Goal: Transaction & Acquisition: Obtain resource

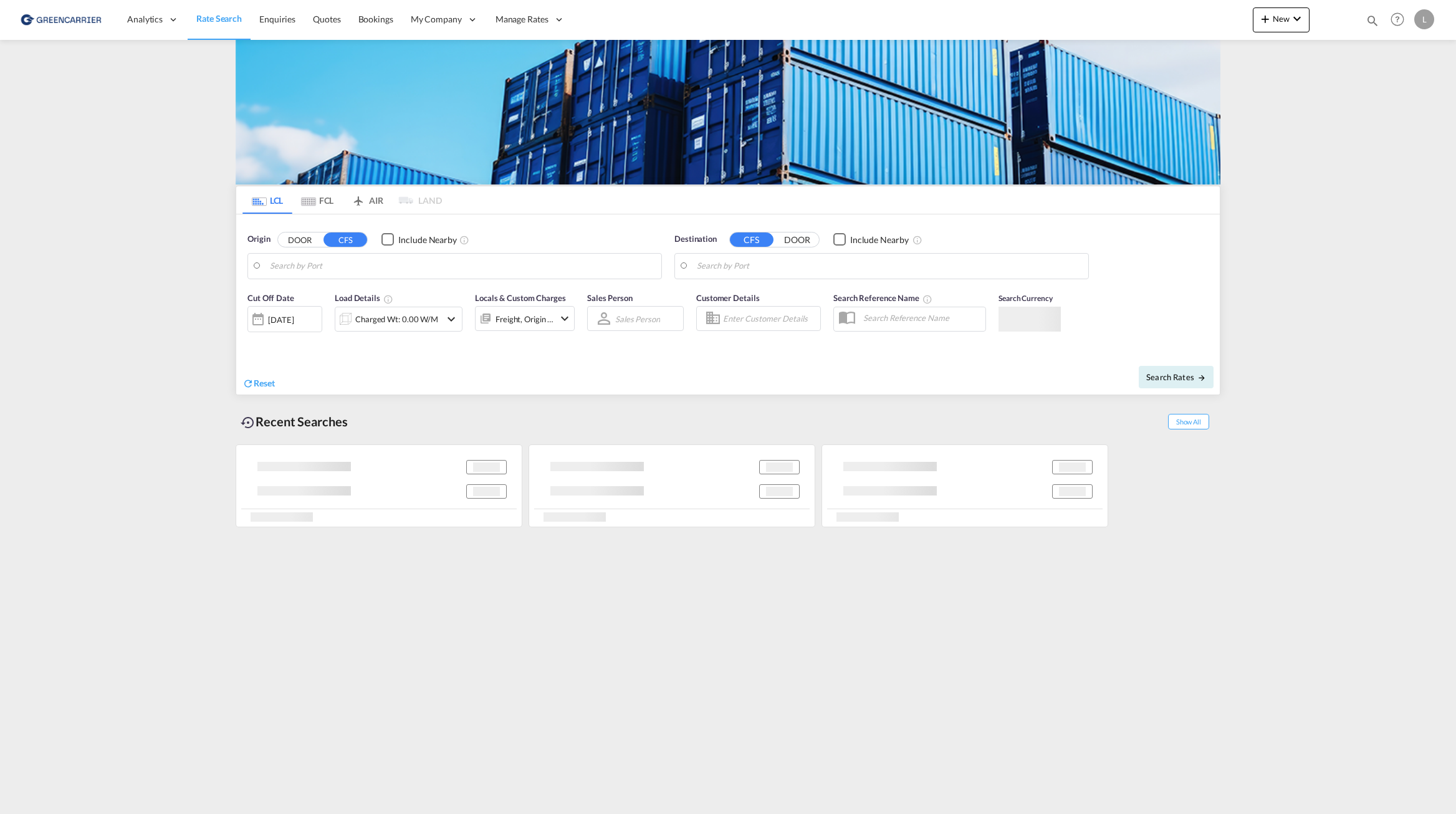
type input "Tianjin Xingang, TJ, CNTXG"
type input "[GEOGRAPHIC_DATA], NOOSL"
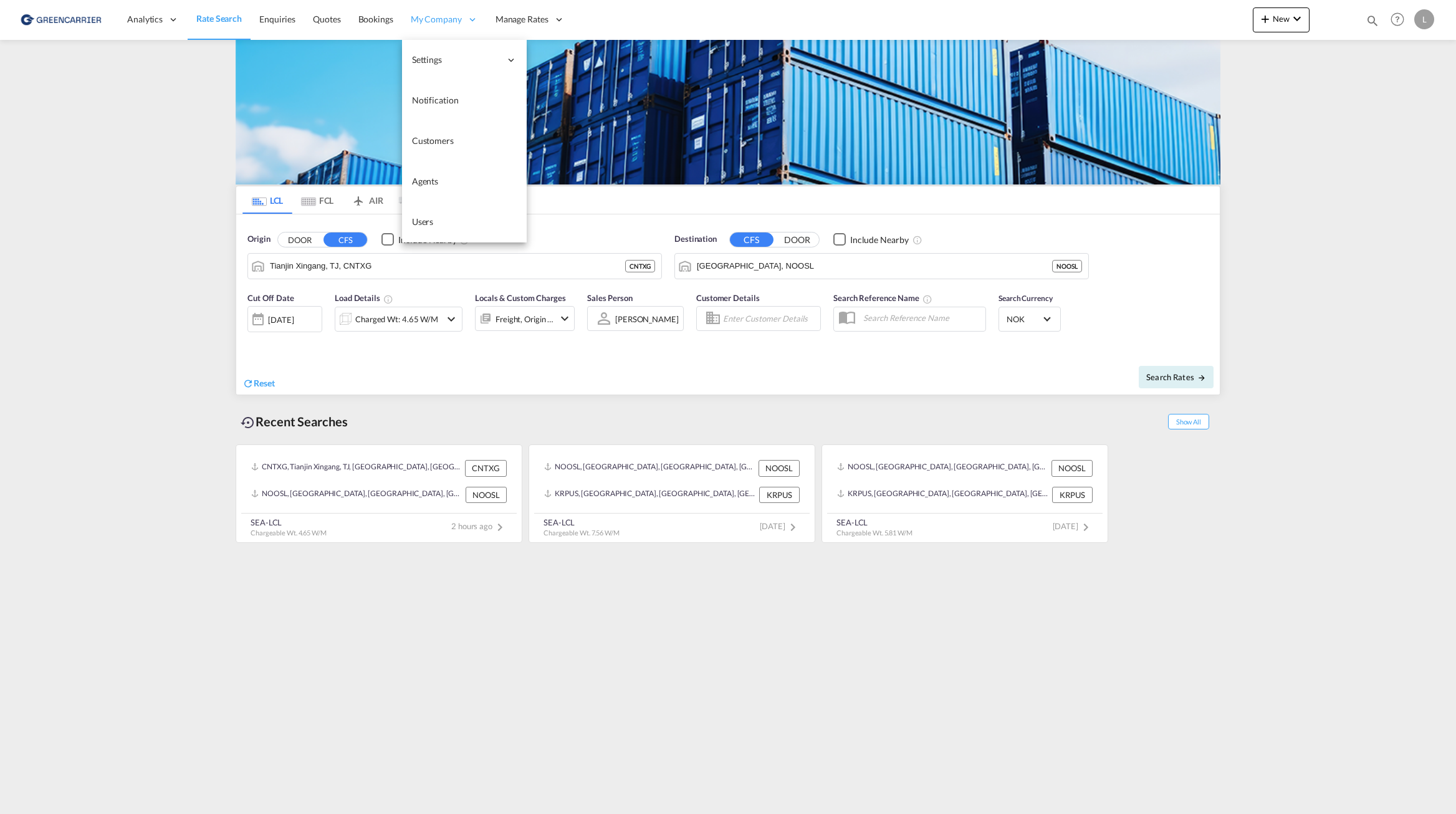
click at [403, 6] on div "My Company" at bounding box center [444, 19] width 85 height 41
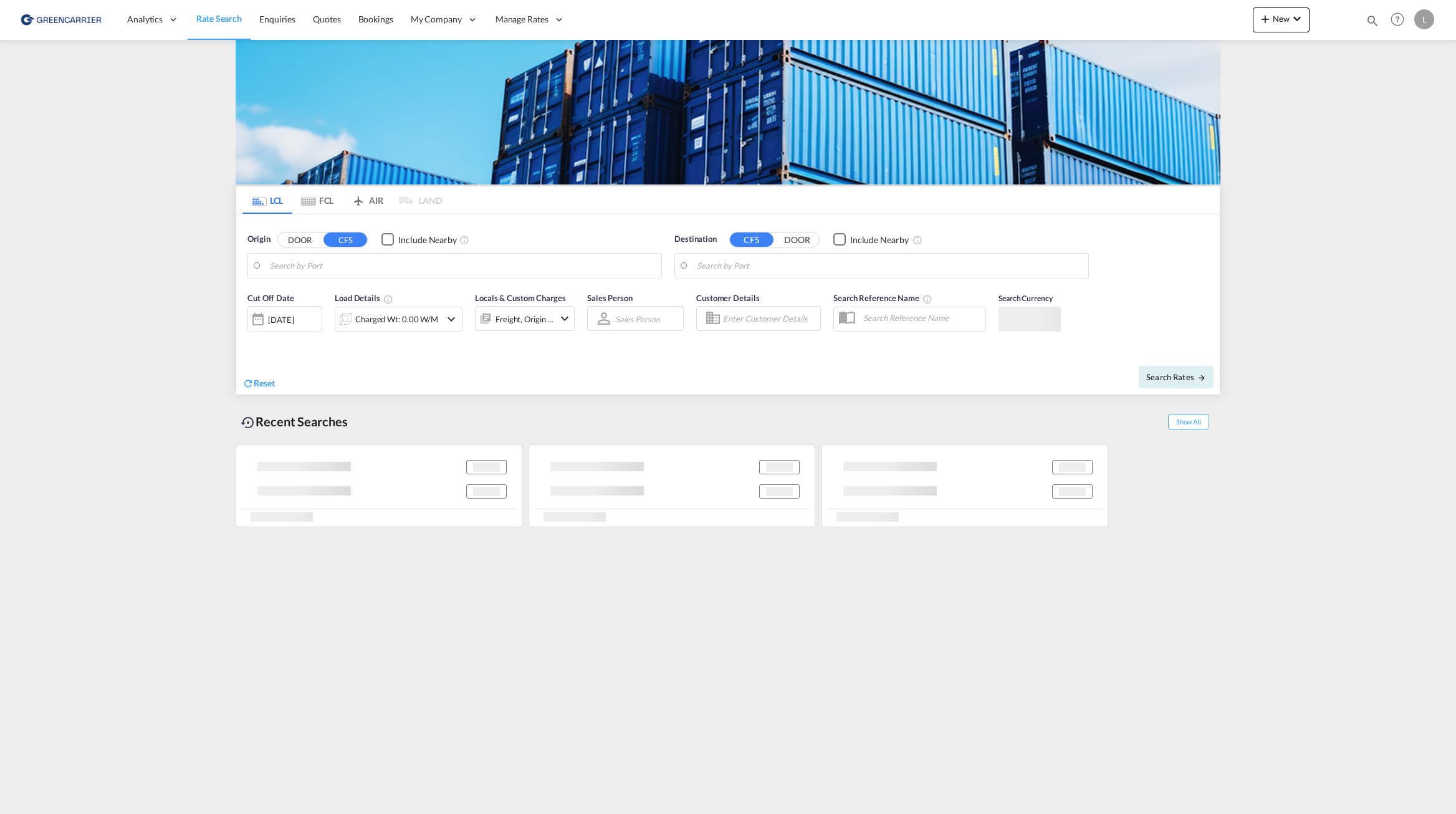
type input "Tianjin Xingang, TJ, CNTXG"
type input "[GEOGRAPHIC_DATA], NOOSL"
click at [386, 260] on input "Tianjin Xingang, TJ, CNTXG" at bounding box center [463, 266] width 386 height 19
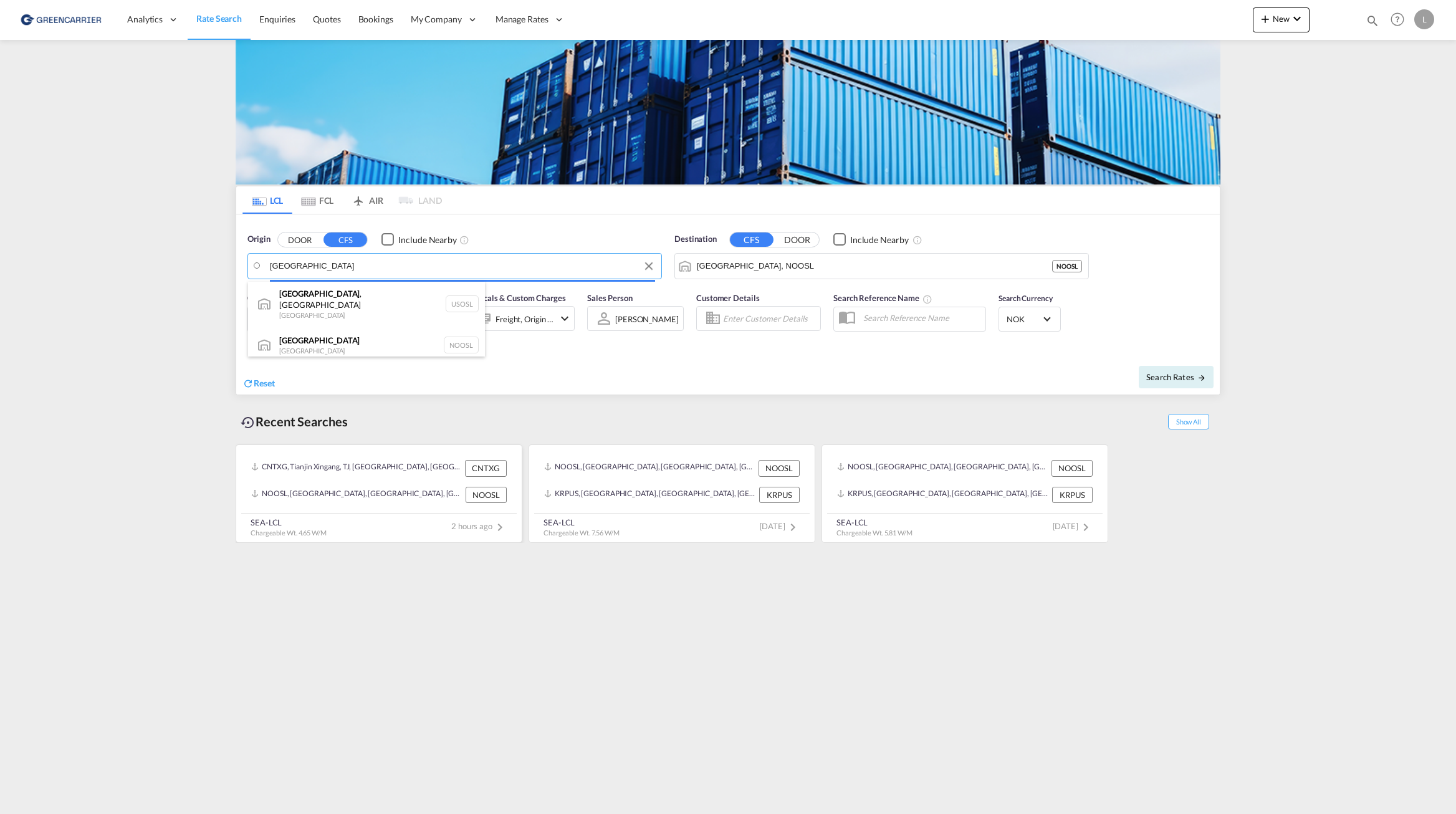
drag, startPoint x: 365, startPoint y: 303, endPoint x: 255, endPoint y: 508, distance: 232.6
click at [233, 586] on body "Analytics Reports Dashboard Rate Search Enquiries Quotes Bookings" at bounding box center [728, 407] width 1456 height 814
click at [320, 336] on div "[GEOGRAPHIC_DATA] [GEOGRAPHIC_DATA] NOOSL" at bounding box center [366, 345] width 237 height 38
type input "[GEOGRAPHIC_DATA], NOOSL"
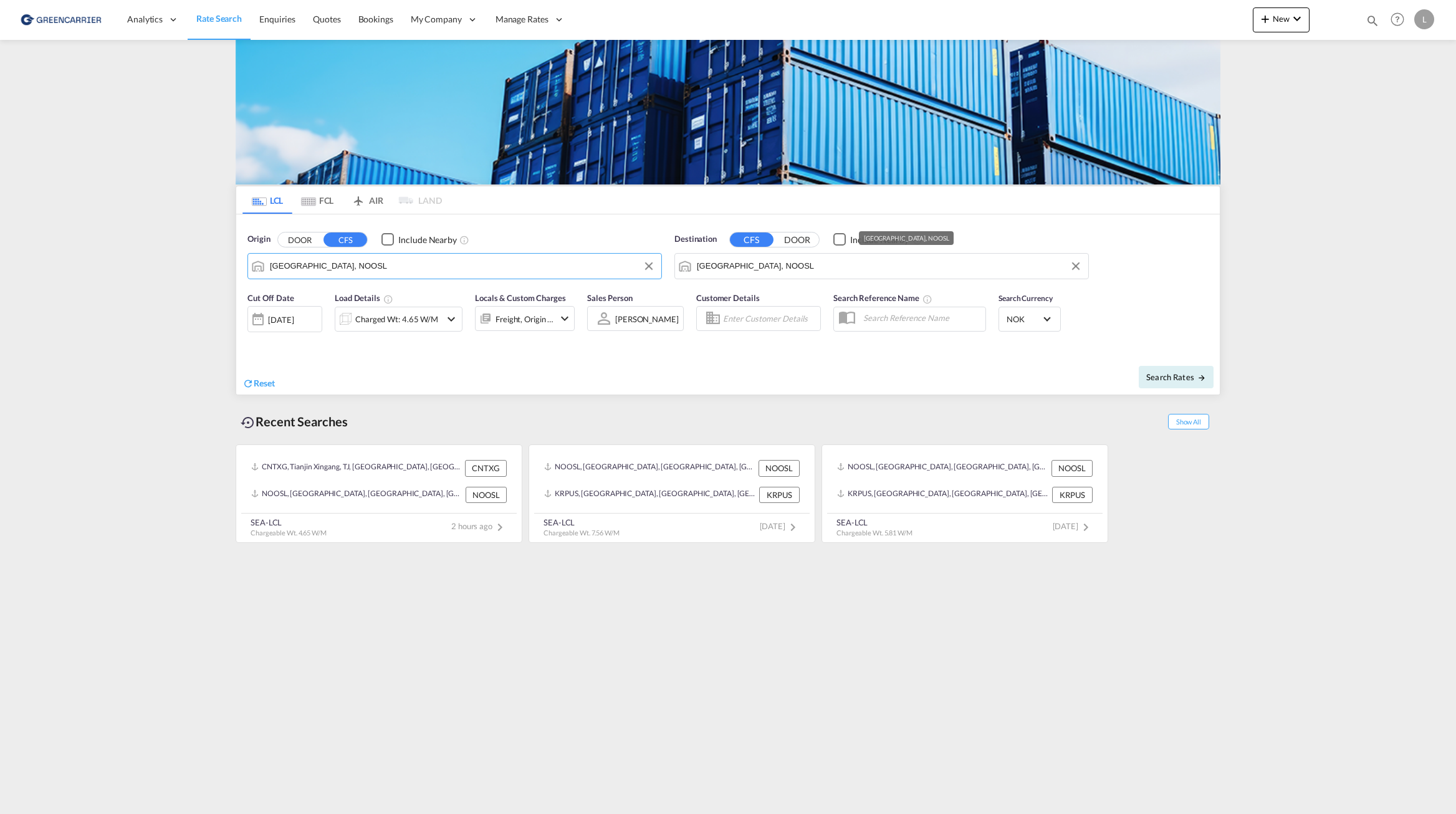
click at [903, 274] on input "[GEOGRAPHIC_DATA], NOOSL" at bounding box center [890, 266] width 386 height 19
click at [797, 407] on div "[GEOGRAPHIC_DATA] [GEOGRAPHIC_DATA] BRGIG" at bounding box center [793, 413] width 237 height 38
type input "[GEOGRAPHIC_DATA], BRGIG"
click at [392, 321] on div "Charged Wt: 4.65 W/M" at bounding box center [397, 319] width 83 height 18
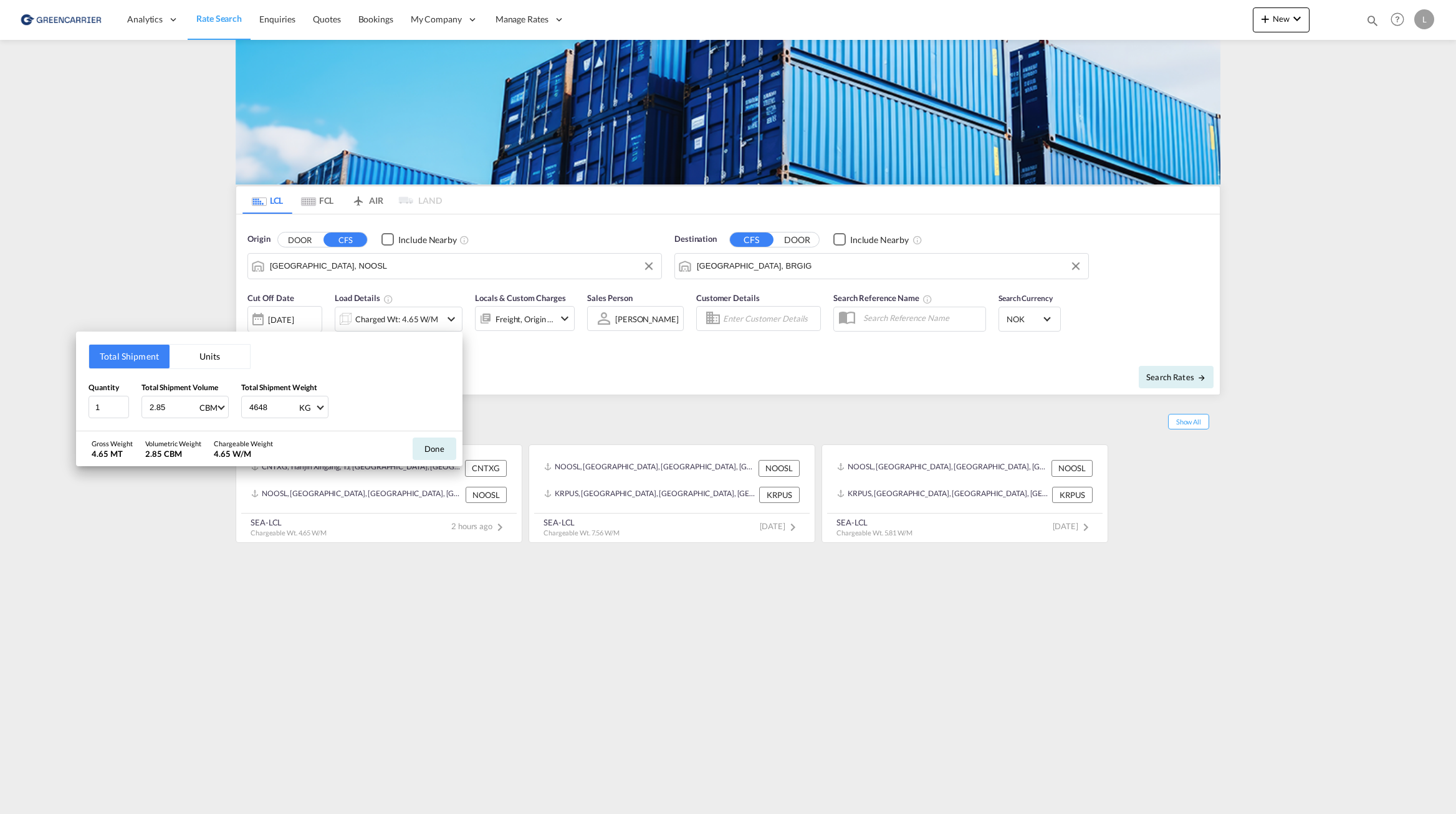
click at [209, 358] on button "Units" at bounding box center [210, 356] width 80 height 24
click at [148, 361] on button "Total Shipment" at bounding box center [129, 356] width 80 height 24
drag, startPoint x: 182, startPoint y: 402, endPoint x: 78, endPoint y: 392, distance: 104.5
click at [78, 392] on div "Total Shipment Units Quantity 1 Total Shipment Volume 2.85 CBM CBM CFT Total Sh…" at bounding box center [269, 381] width 387 height 100
click at [208, 360] on button "Units" at bounding box center [210, 356] width 80 height 24
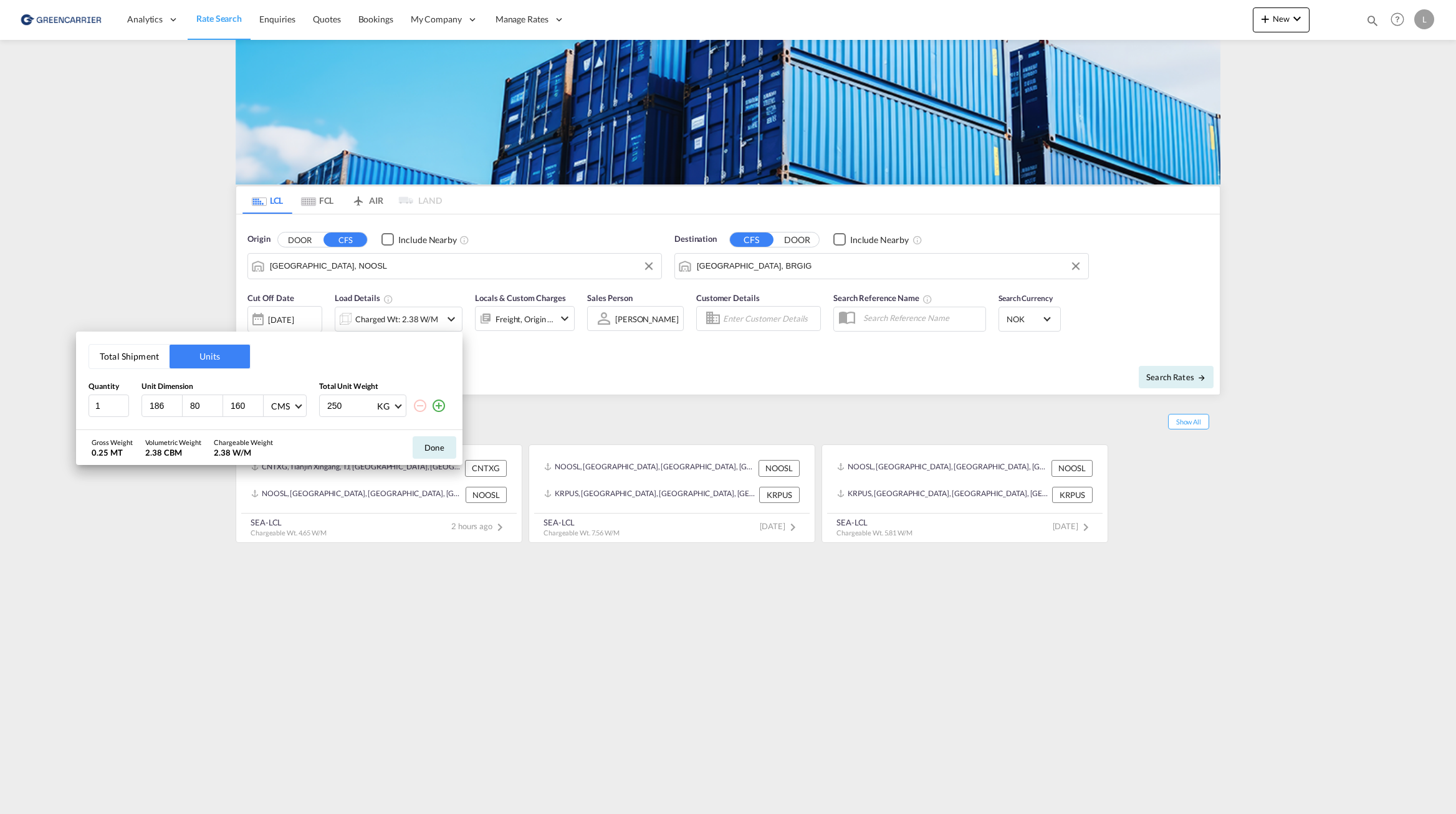
drag, startPoint x: 168, startPoint y: 404, endPoint x: 3, endPoint y: 394, distance: 165.3
click at [72, 400] on div "Total Shipment Units Quantity Unit Dimension Total Unit Weight 1 186 80 160 CMS…" at bounding box center [728, 407] width 1456 height 814
type input "172"
type input "80"
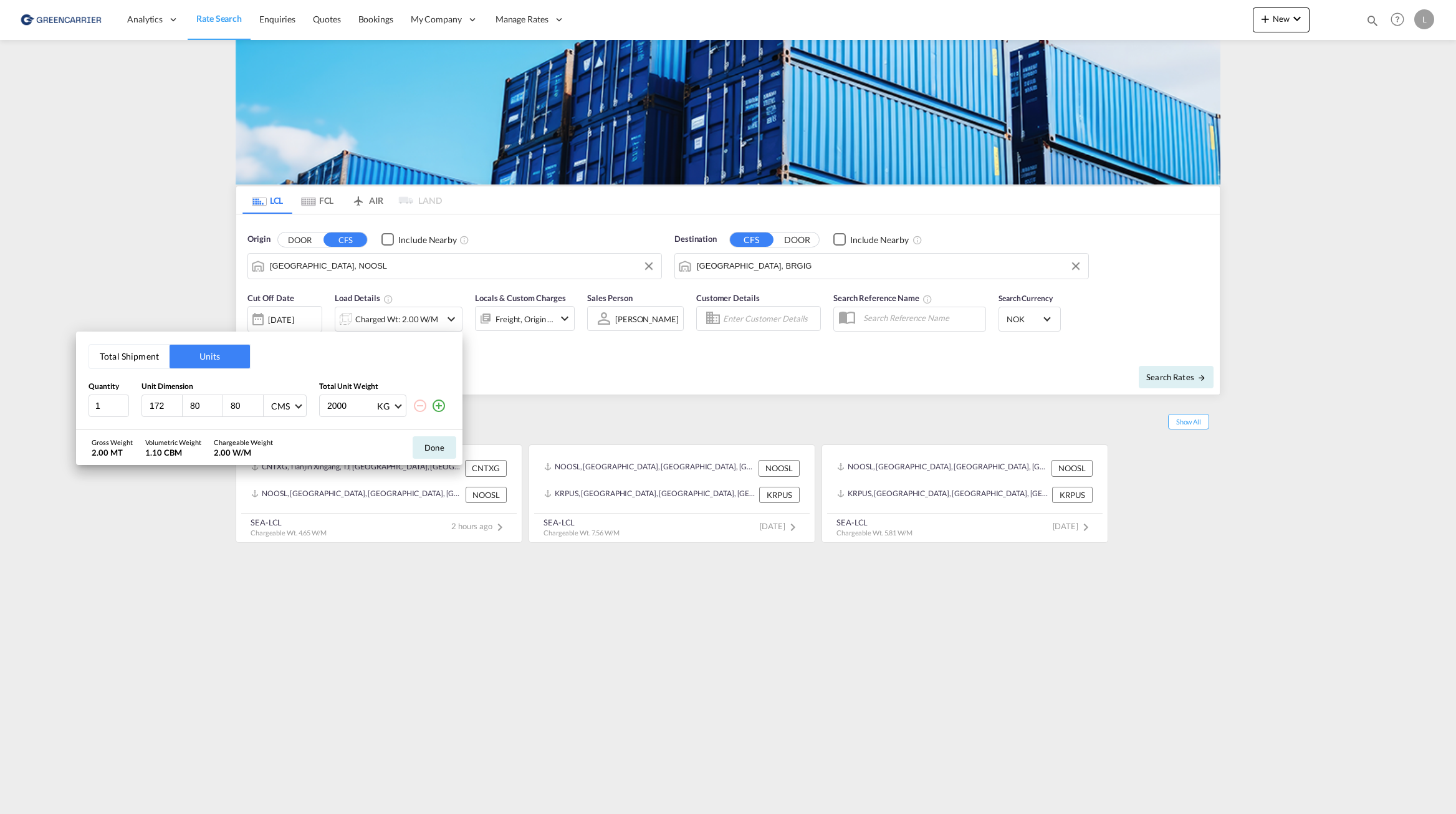
type input "2000"
click at [439, 441] on button "Done" at bounding box center [434, 447] width 44 height 23
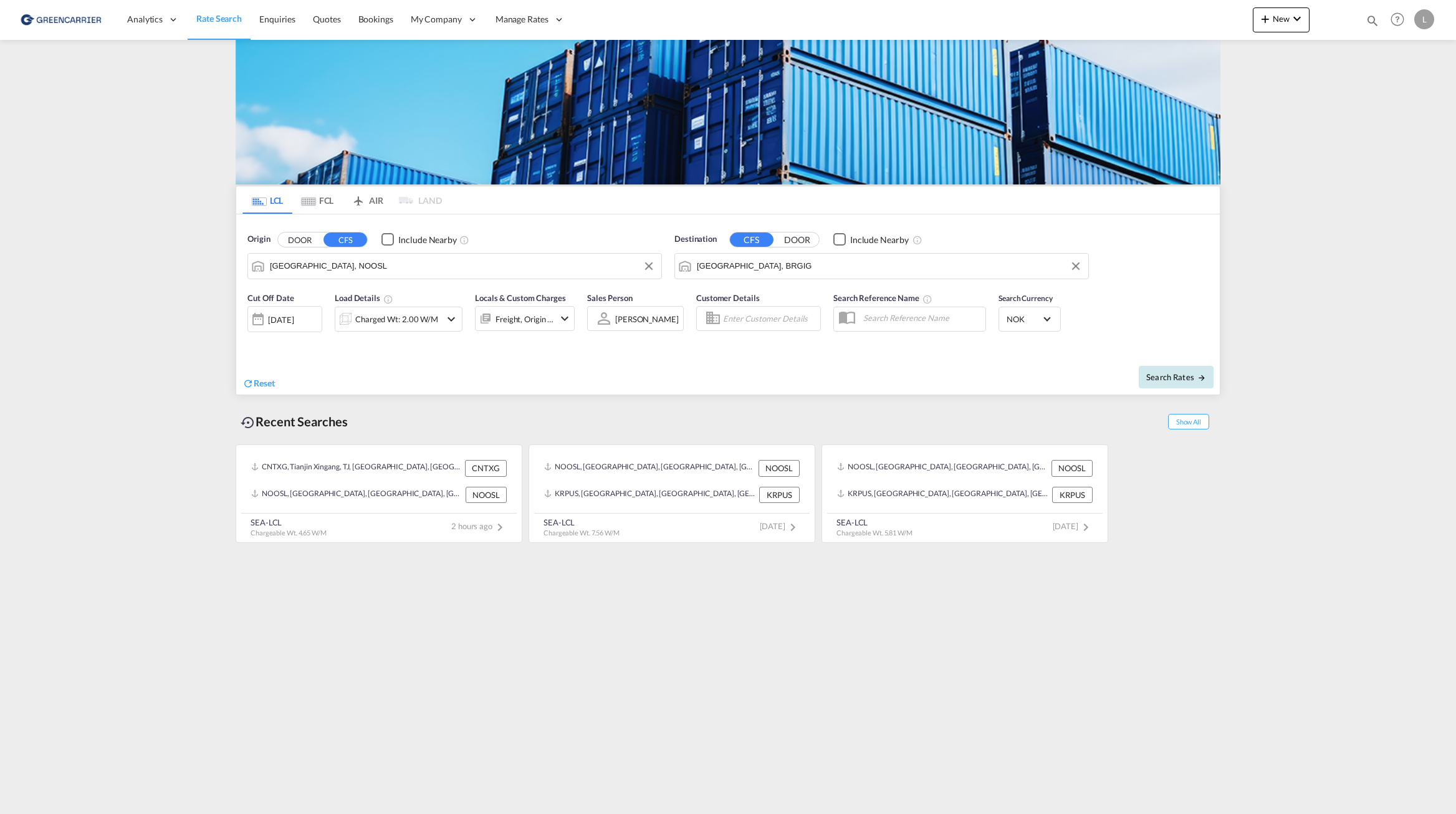
click at [1158, 370] on button "Search Rates" at bounding box center [1176, 377] width 75 height 23
type input "NOOSL to BRGIG / [DATE]"
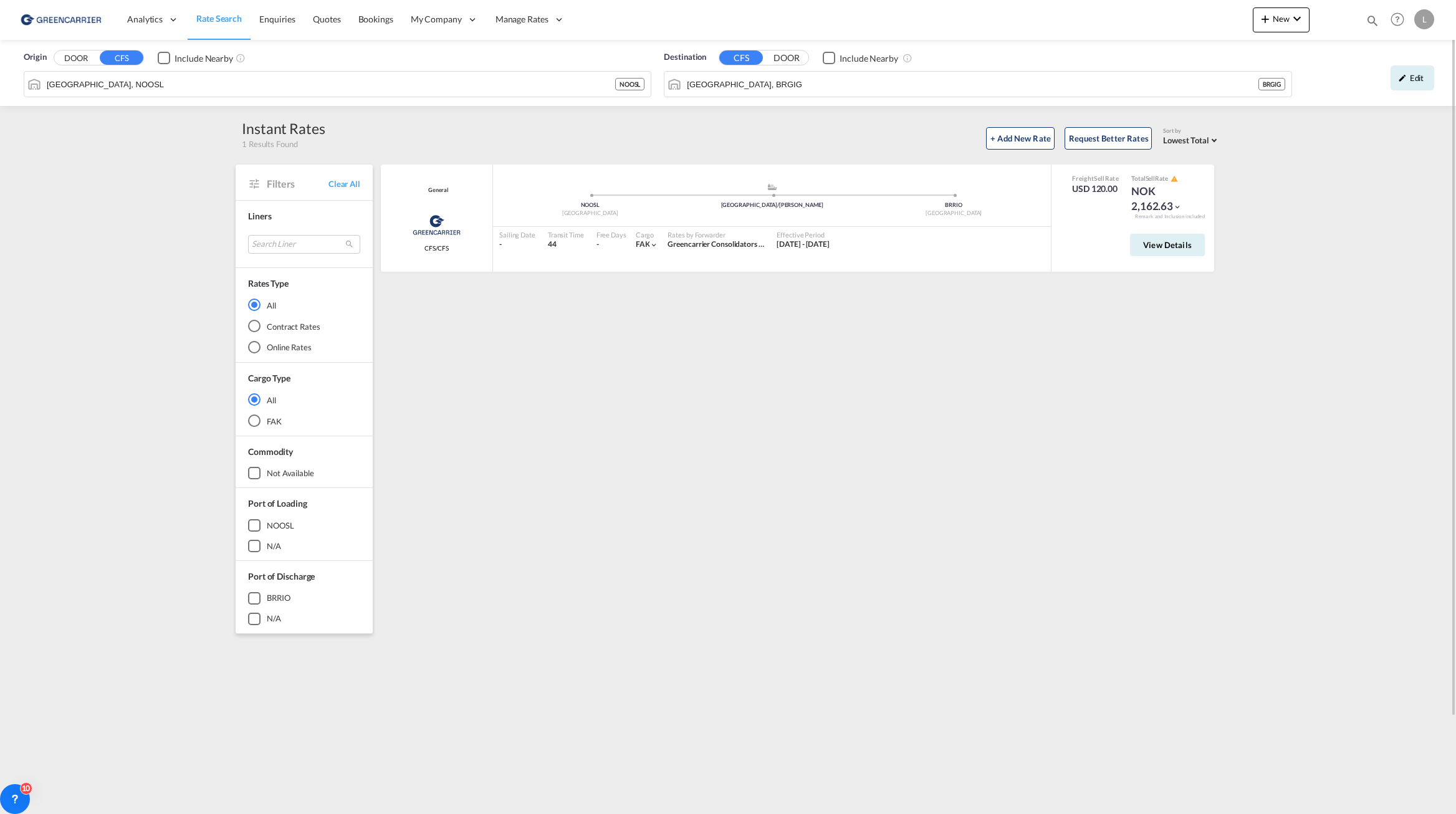
click at [1124, 440] on div "General Greencarrier Consolidators CFS/CFS added by you .a{fill:#aaa8ad;} .a{fi…" at bounding box center [800, 538] width 841 height 748
click at [1174, 249] on span "View Details" at bounding box center [1167, 245] width 48 height 10
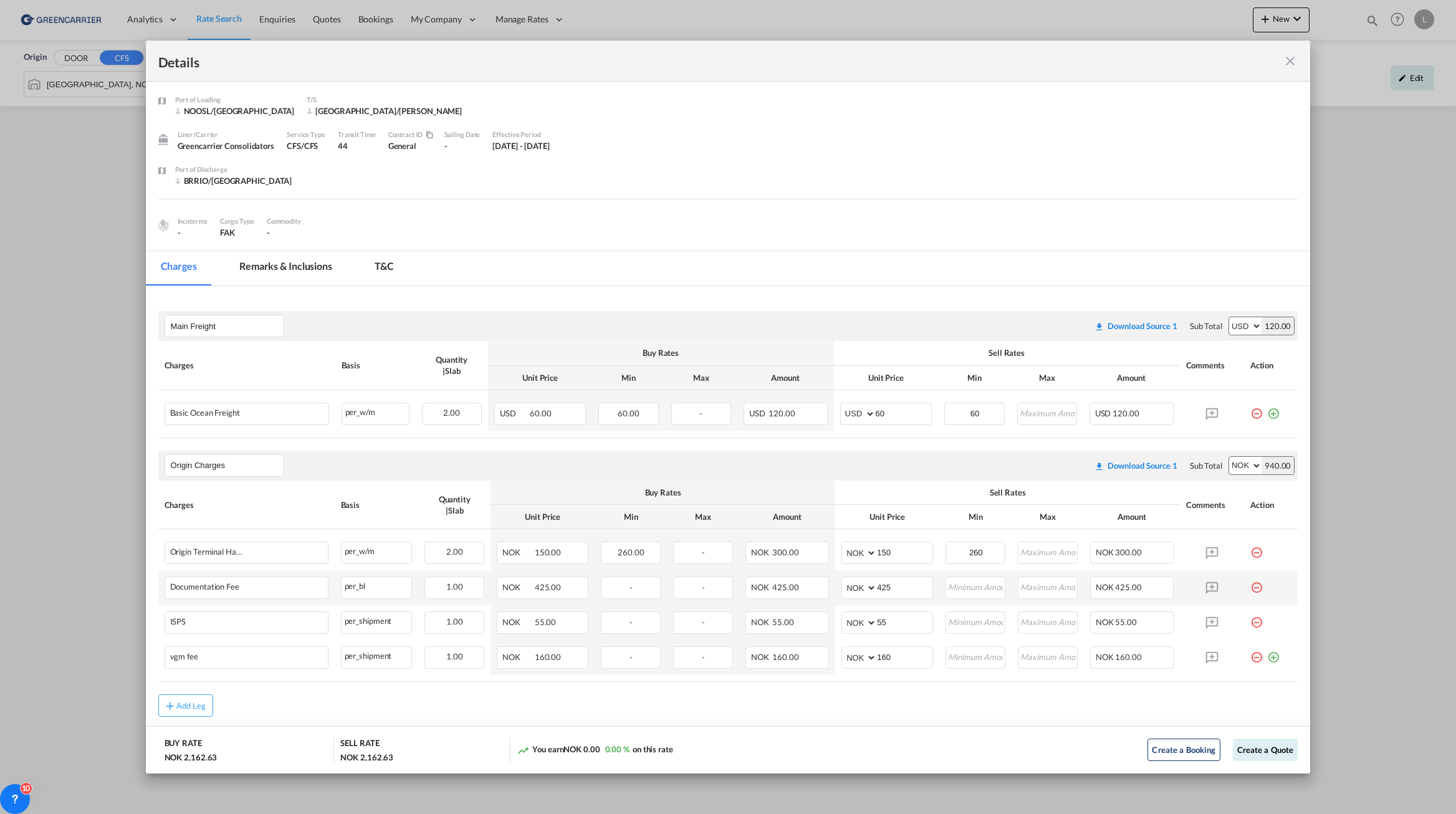
scroll to position [43, 0]
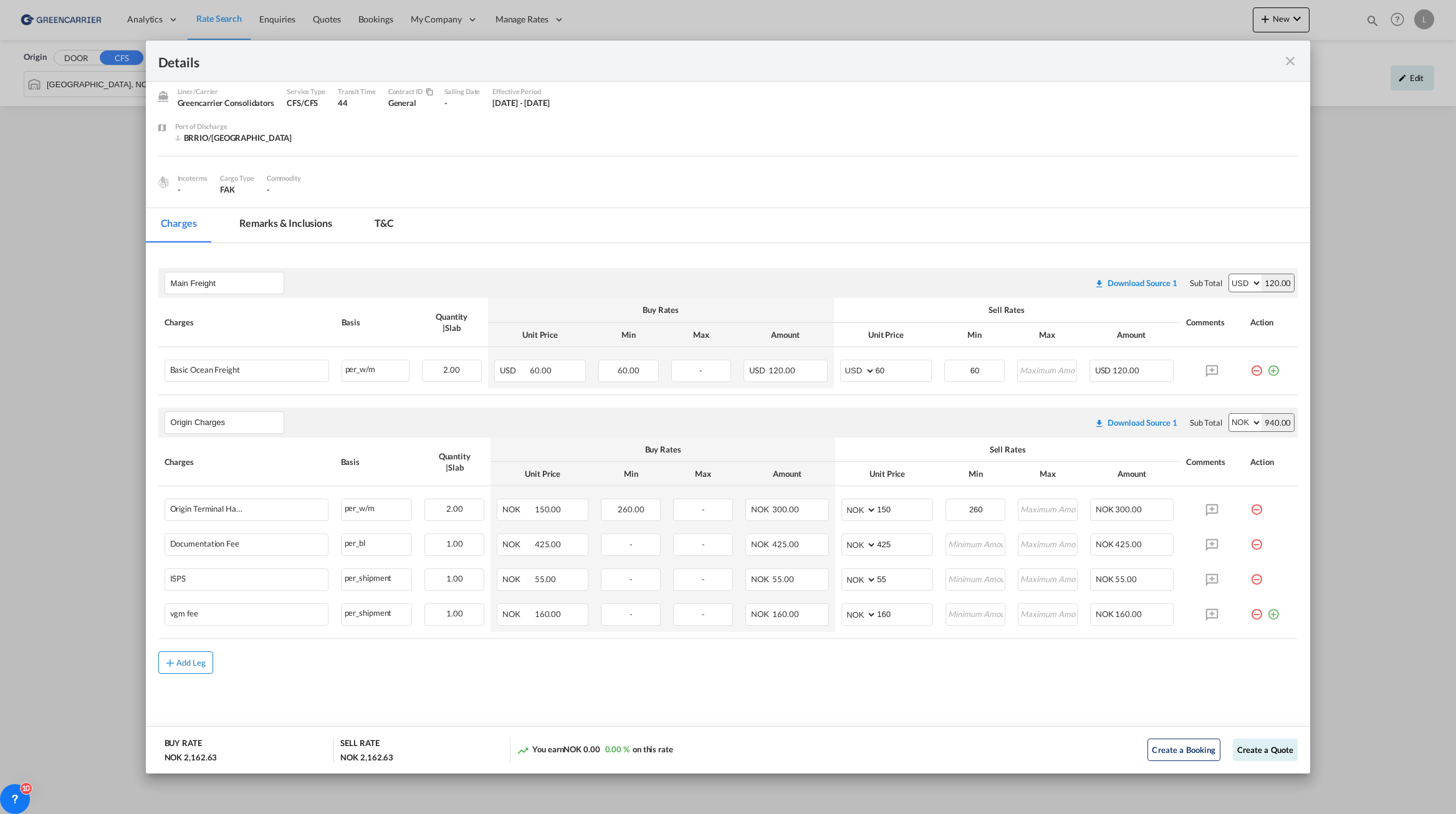
click at [201, 663] on div "Add Leg" at bounding box center [191, 663] width 30 height 8
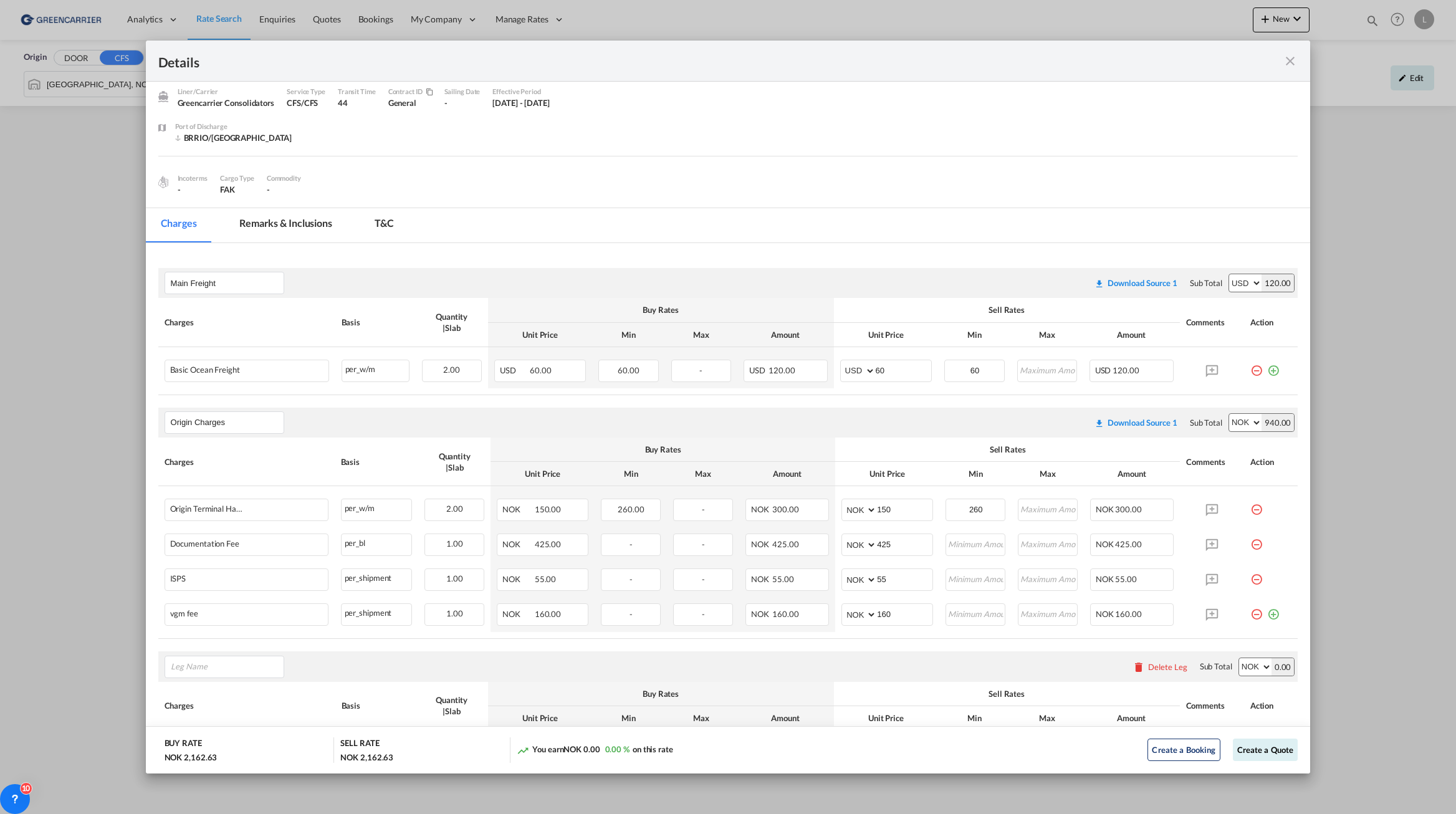
click at [1148, 667] on div "Delete Leg" at bounding box center [1168, 667] width 40 height 10
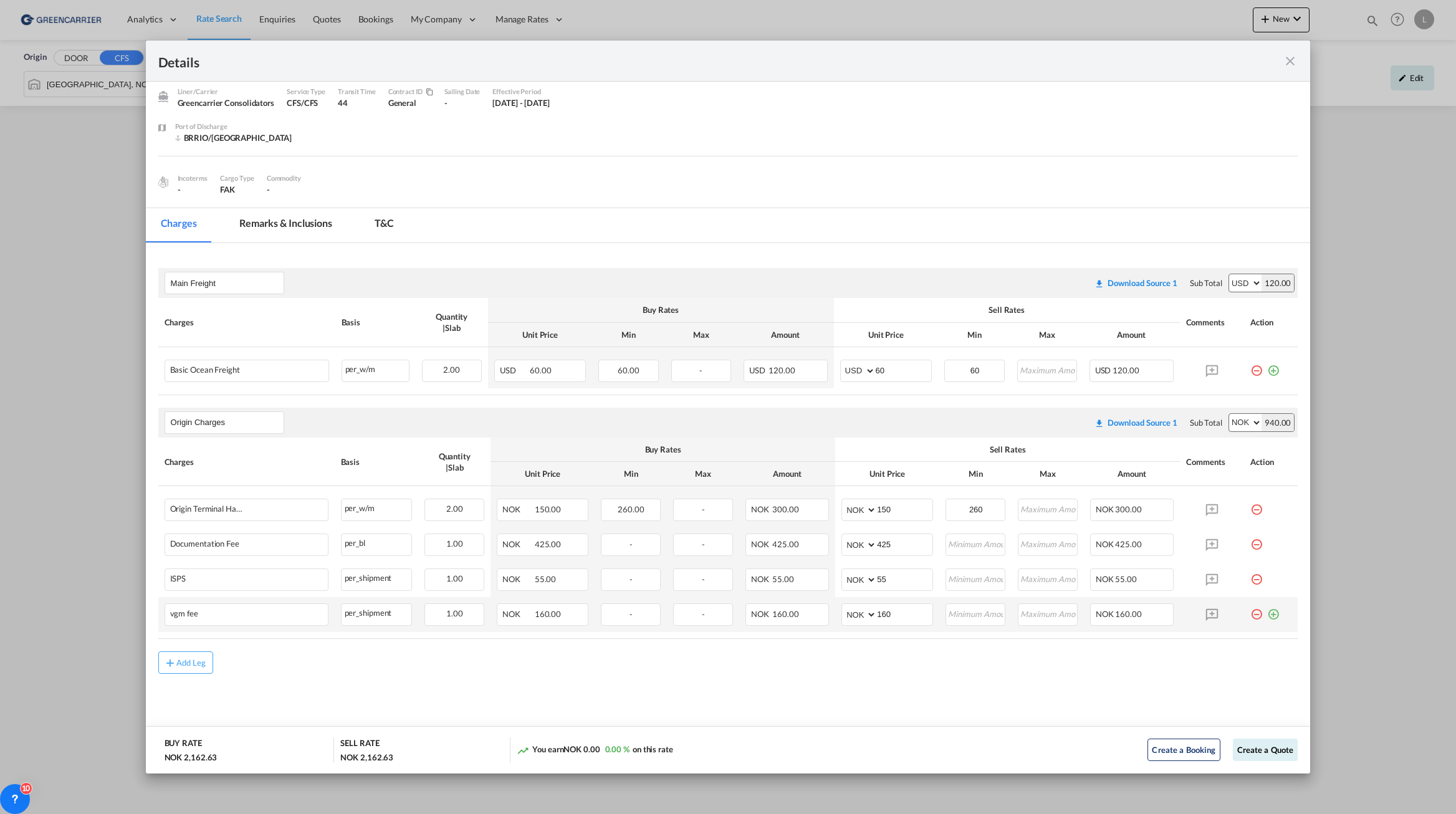
click at [1268, 616] on md-icon "icon-plus-circle-outline green-400-fg" at bounding box center [1274, 609] width 13 height 13
click at [256, 726] on li "Non Stackable" at bounding box center [248, 732] width 156 height 30
type input "Non Stackable"
click at [389, 641] on select "gross_weight volumetric_weight per_shipment per_bl per_km per_hawb per_kg flat …" at bounding box center [374, 649] width 64 height 20
select select "per_shipment"
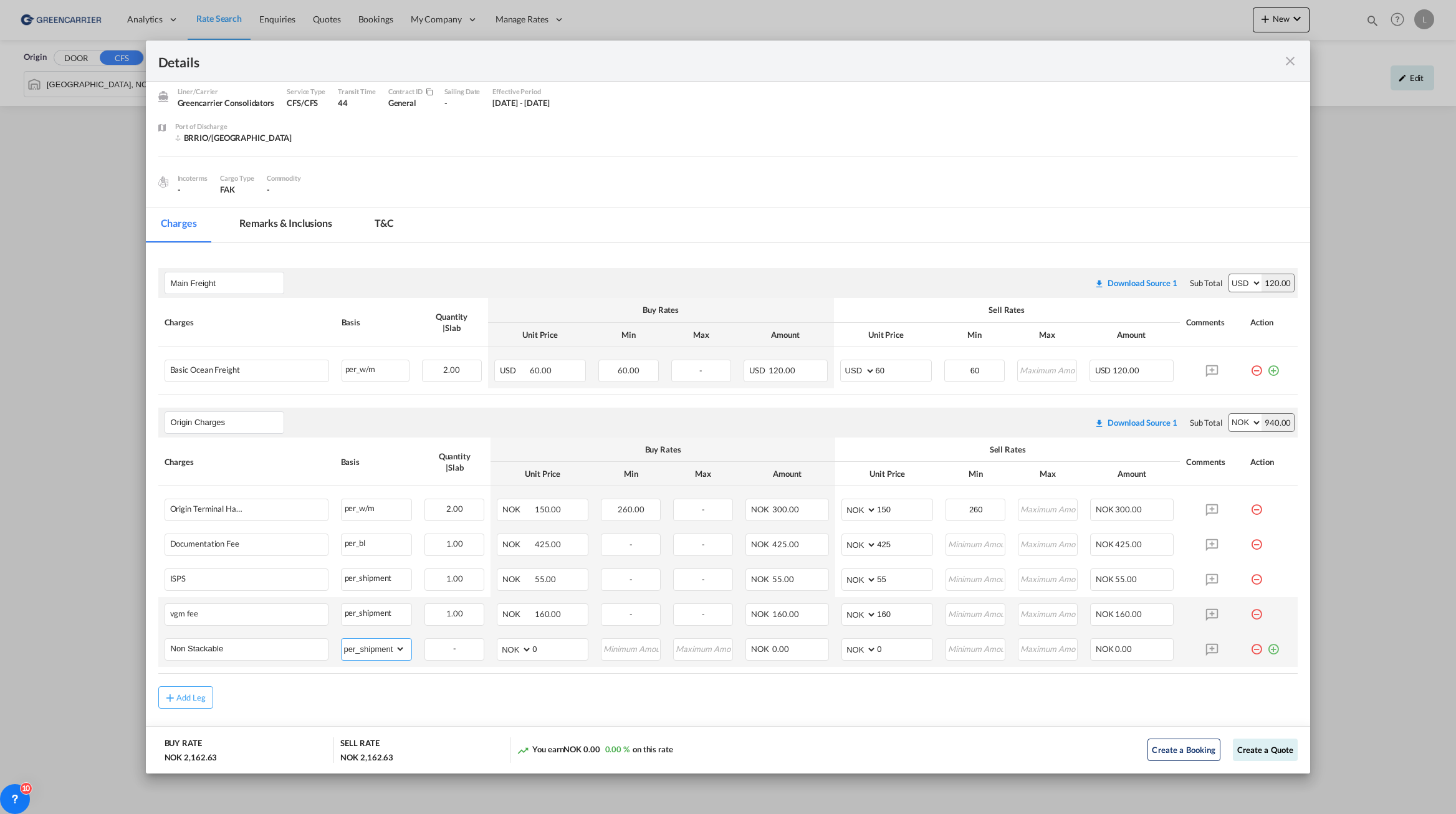
click at [342, 639] on select "gross_weight volumetric_weight per_shipment per_bl per_km per_hawb per_kg flat …" at bounding box center [374, 649] width 64 height 20
click at [520, 648] on select "AED AFN ALL AMD ANG AOA ARS AUD AWG AZN BAM BBD BDT BGN BHD BIF BMD BND [PERSON…" at bounding box center [515, 650] width 33 height 18
select select "string:USD"
click at [499, 641] on select "AED AFN ALL AMD ANG AOA ARS AUD AWG AZN BAM BBD BDT BGN BHD BIF BMD BND [PERSON…" at bounding box center [515, 650] width 33 height 18
type input "50"
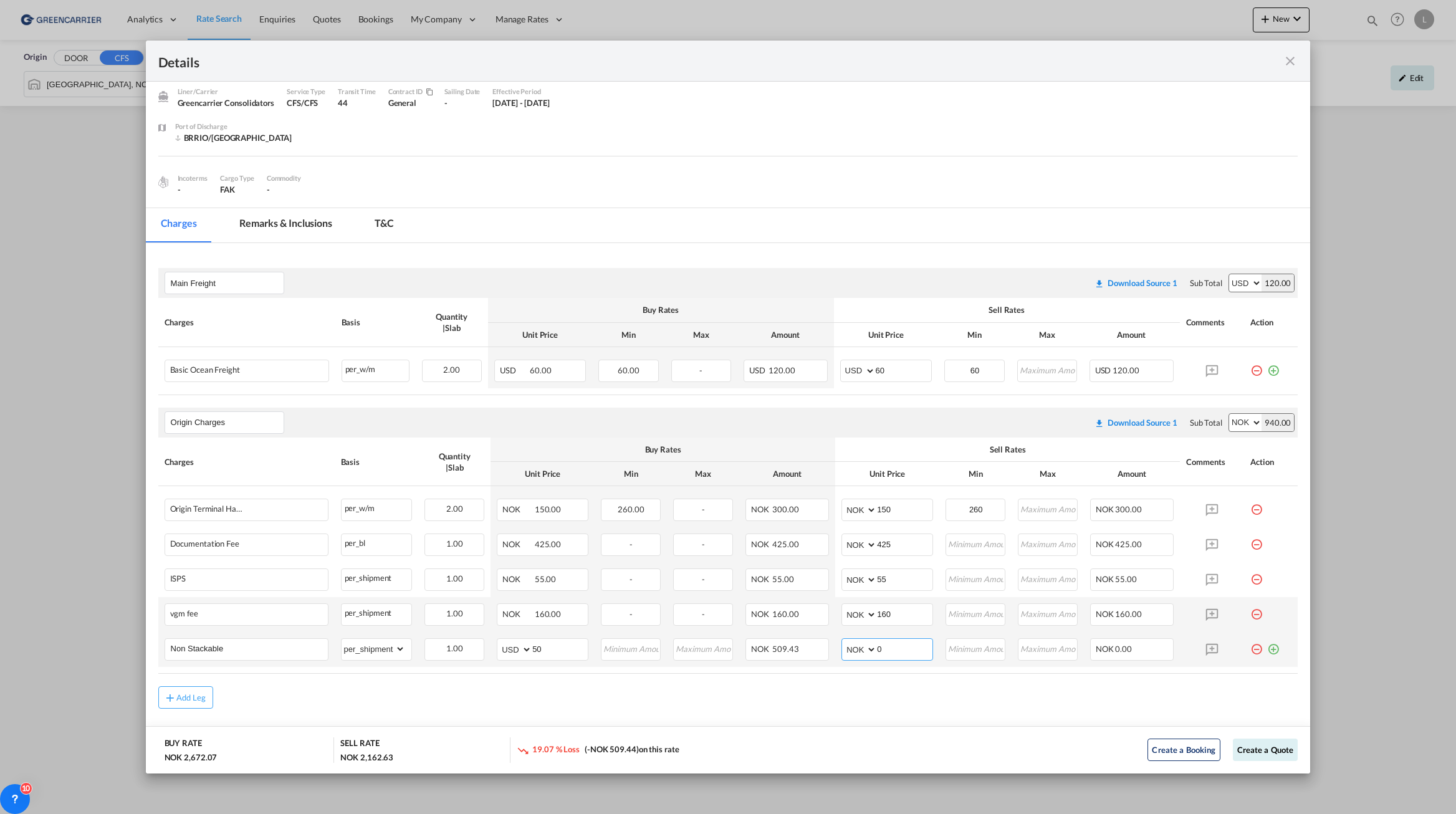
click at [863, 646] on select "AED AFN ALL AMD ANG AOA ARS AUD AWG AZN BAM BBD BDT BGN BHD BIF BMD BND [PERSON…" at bounding box center [860, 650] width 33 height 18
select select "string:USD"
click at [844, 641] on select "AED AFN ALL AMD ANG AOA ARS AUD AWG AZN BAM BBD BDT BGN BHD BIF BMD BND [PERSON…" at bounding box center [860, 650] width 33 height 18
type input "50"
click at [1243, 748] on button "Create a Quote" at bounding box center [1266, 750] width 65 height 23
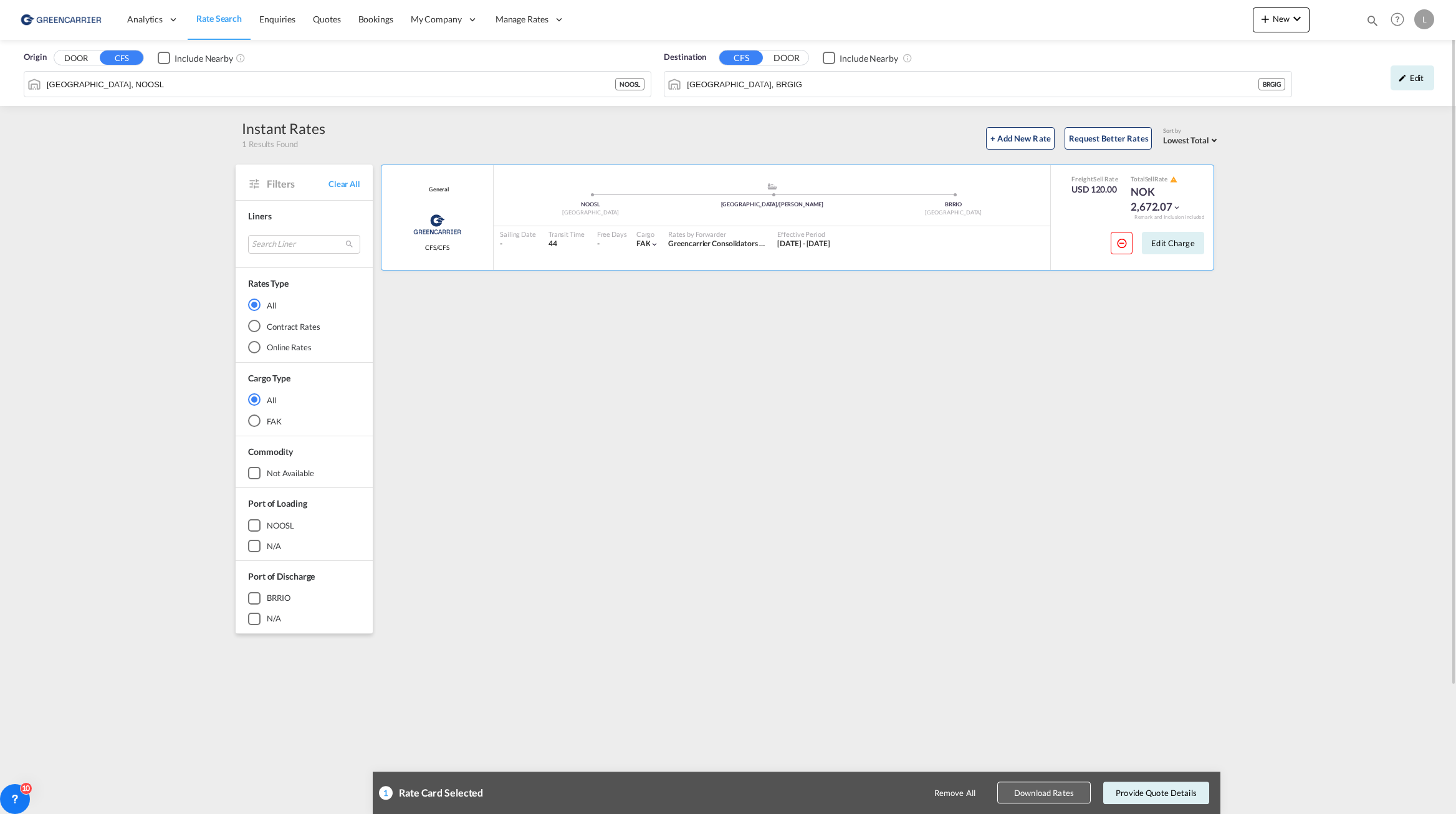
click at [1057, 795] on button "Download Rates" at bounding box center [1044, 793] width 94 height 22
click at [1190, 529] on div "General Greencarrier Consolidators CFS/CFS added by you .a{fill:#aaa8ad;} .a{fi…" at bounding box center [800, 538] width 841 height 748
